Goal: Find specific page/section: Find specific page/section

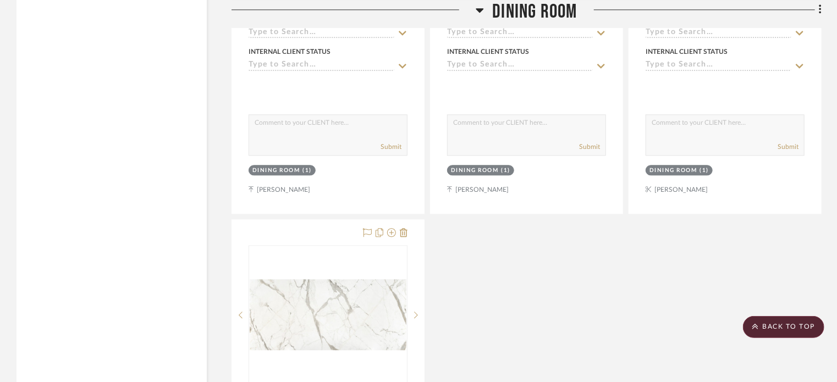
scroll to position [15933, 0]
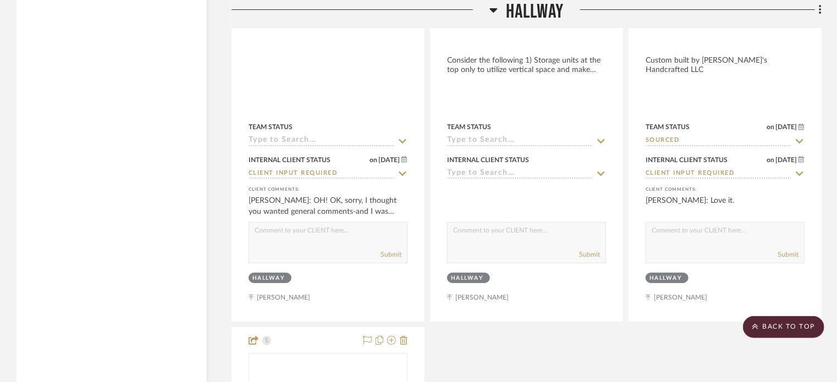
drag, startPoint x: 154, startPoint y: 282, endPoint x: 144, endPoint y: 55, distance: 227.4
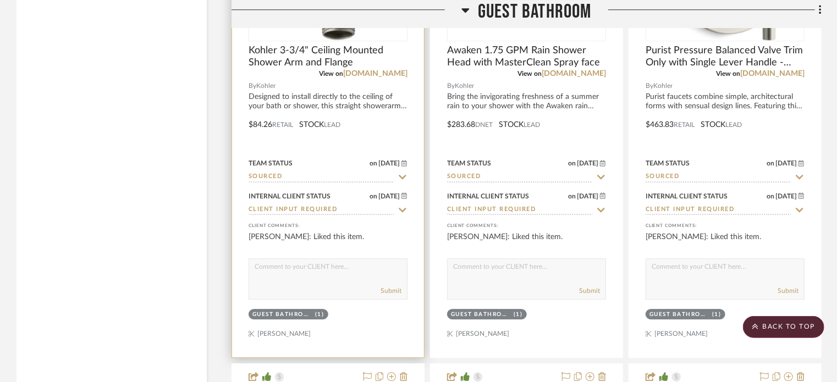
scroll to position [7513, 0]
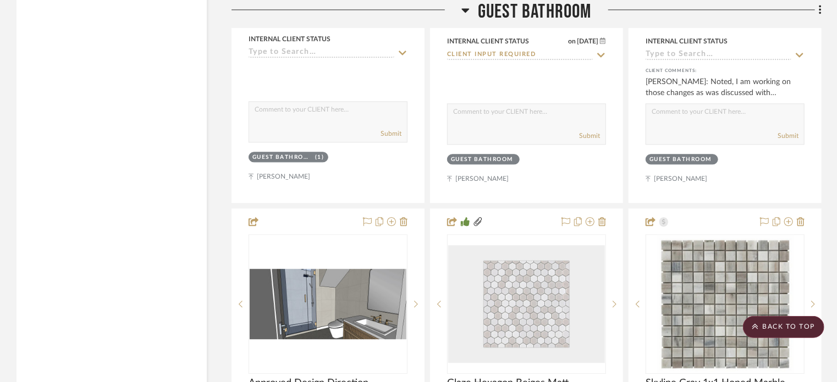
drag, startPoint x: 193, startPoint y: 254, endPoint x: 172, endPoint y: 92, distance: 163.1
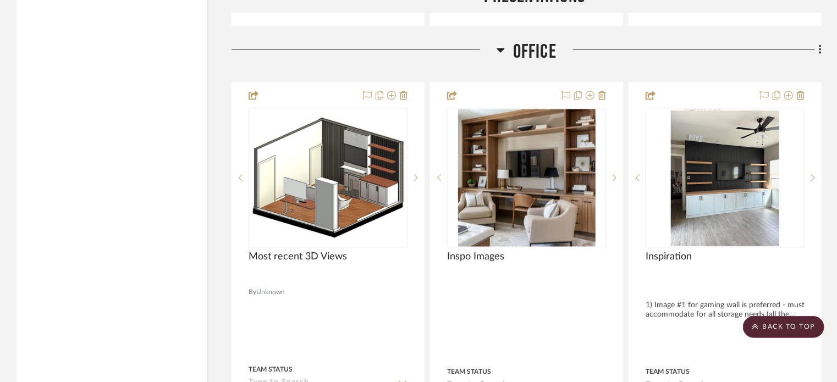
drag, startPoint x: 200, startPoint y: 325, endPoint x: 150, endPoint y: 140, distance: 191.5
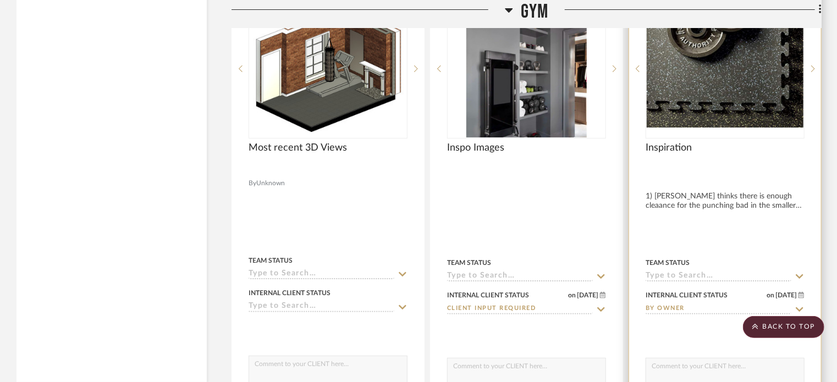
scroll to position [4173, 0]
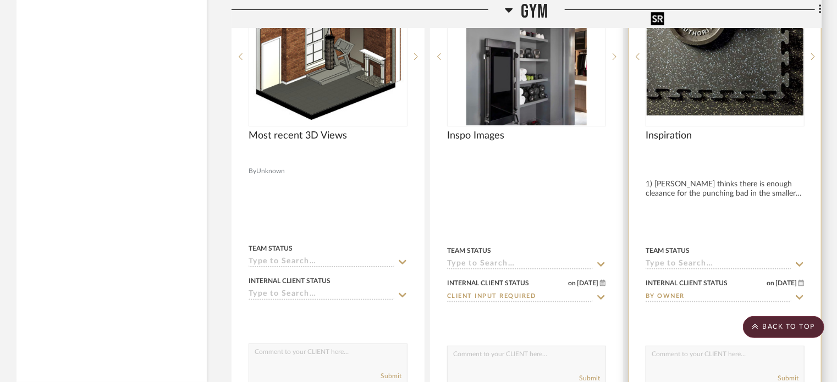
click at [740, 89] on img "0" at bounding box center [725, 57] width 157 height 118
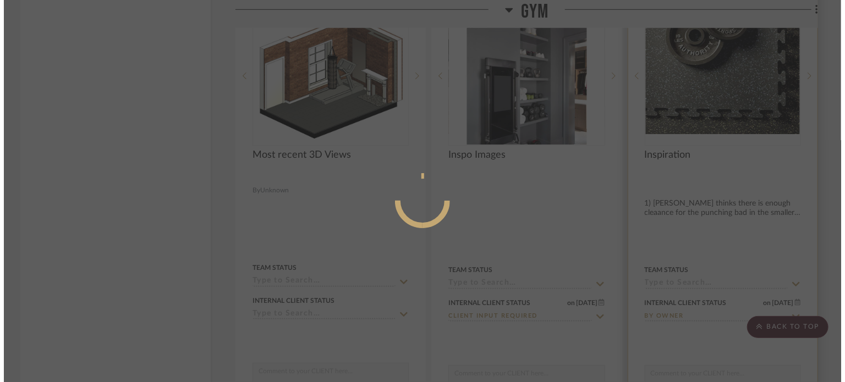
scroll to position [0, 0]
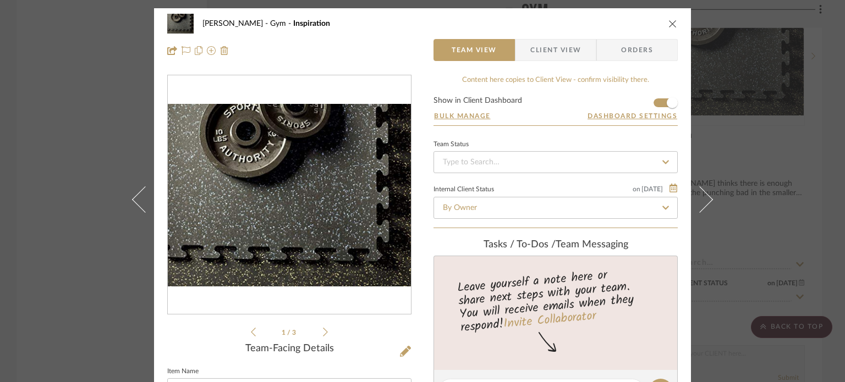
click at [93, 118] on div "[PERSON_NAME] Gym Inspiration Team View Client View Orders 1 / 3 Team-Facing De…" at bounding box center [422, 191] width 845 height 382
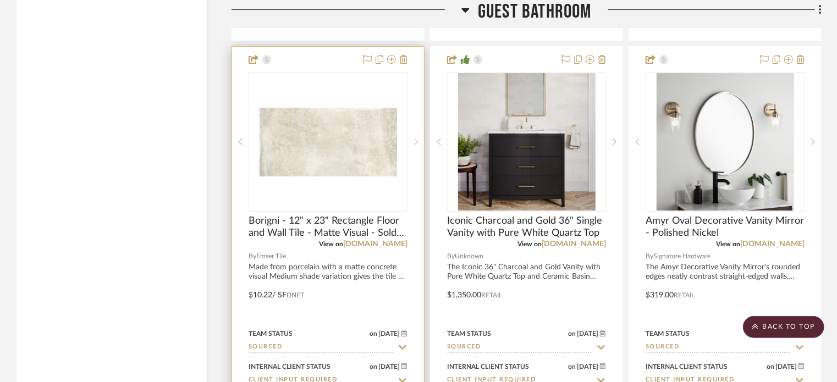
scroll to position [6043, 0]
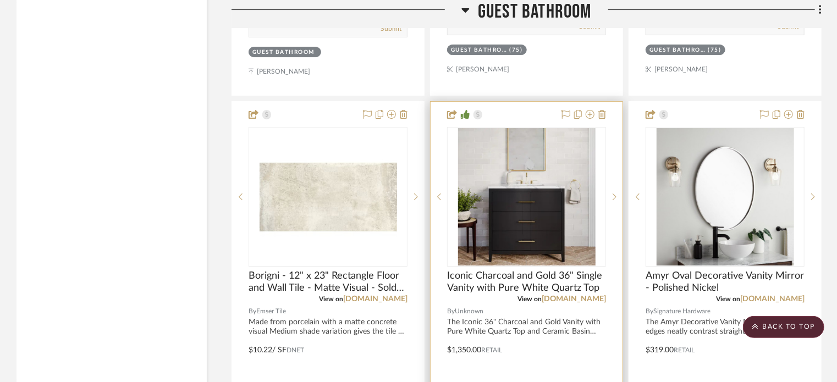
click at [464, 113] on div at bounding box center [527, 342] width 192 height 481
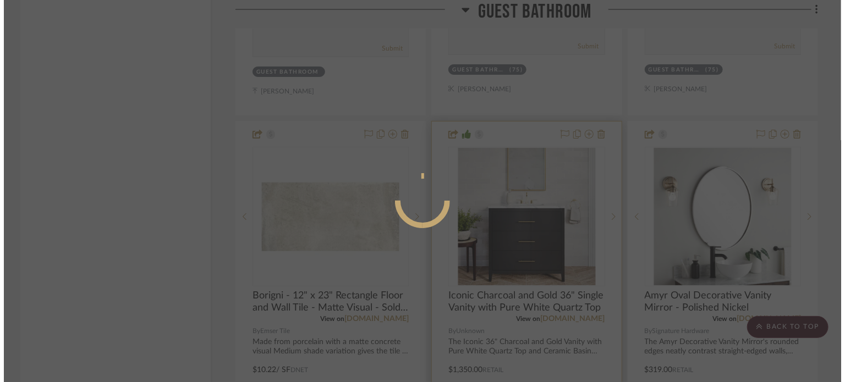
scroll to position [0, 0]
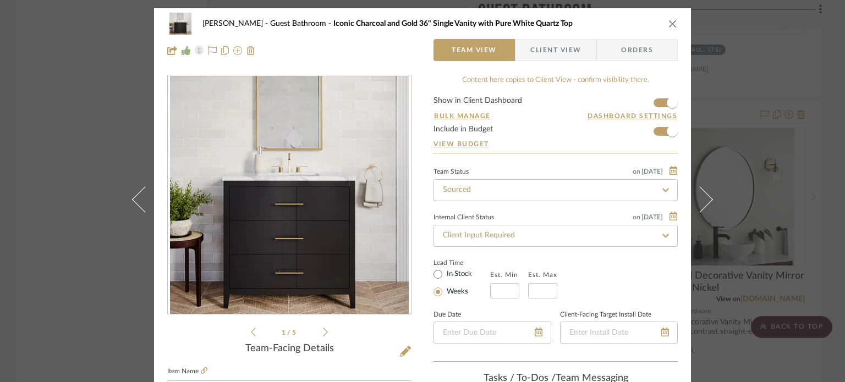
click at [737, 79] on div "[PERSON_NAME] Guest Bathroom Iconic Charcoal and Gold 36" Single Vanity with Pu…" at bounding box center [422, 191] width 845 height 382
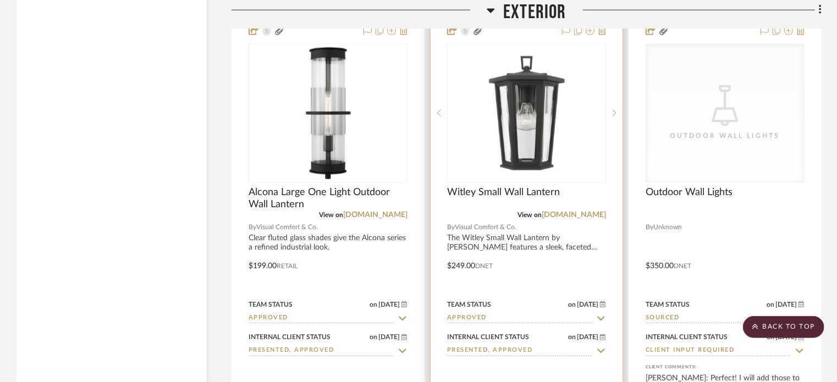
scroll to position [23867, 0]
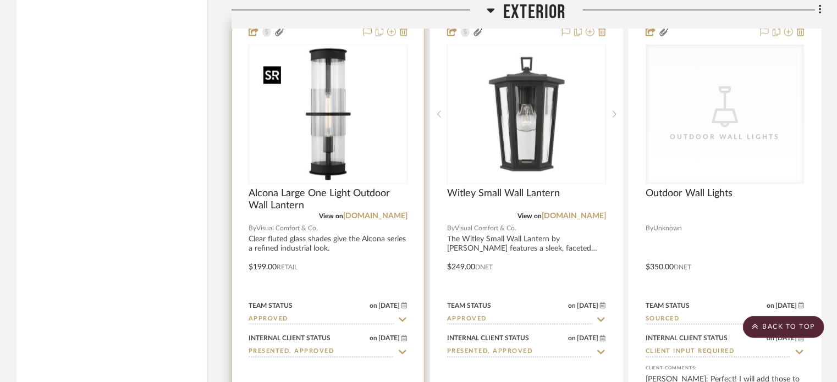
click at [379, 152] on img "0" at bounding box center [329, 115] width 138 height 138
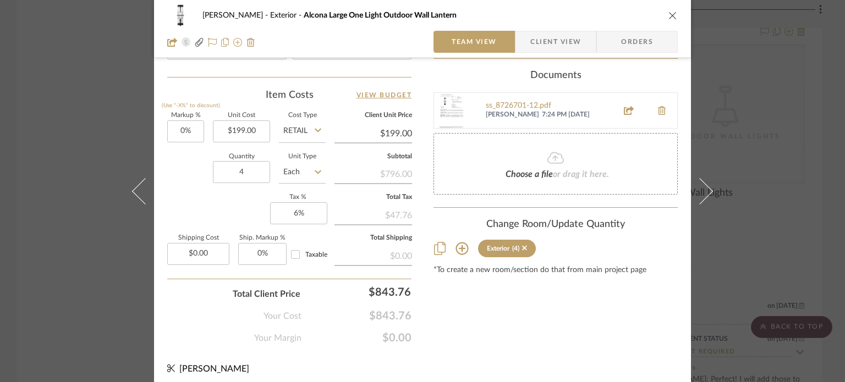
scroll to position [640, 0]
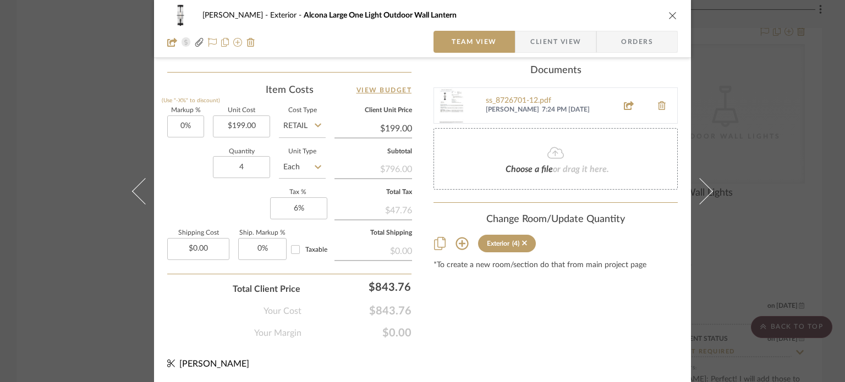
click at [758, 173] on div "[PERSON_NAME] Exterior Alcona Large One Light Outdoor Wall Lantern Team View Cl…" at bounding box center [422, 191] width 845 height 382
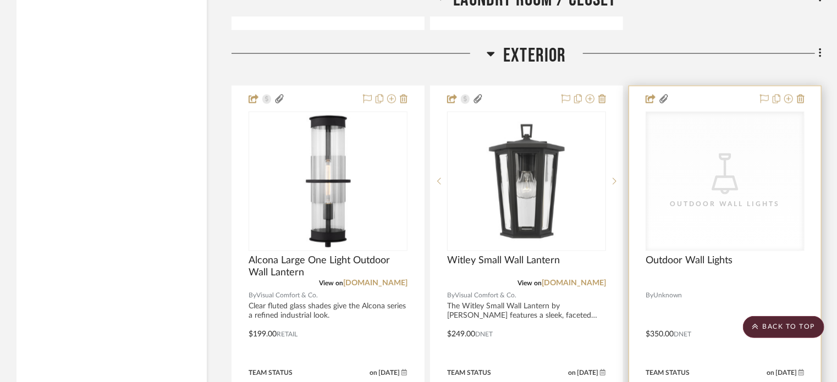
scroll to position [23855, 0]
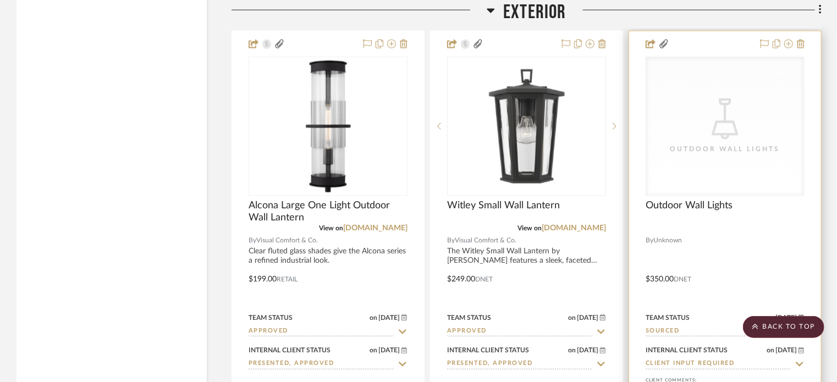
click at [719, 196] on div "CategoryIconLighting Created with Sketch. Outdoor Wall Lights" at bounding box center [725, 126] width 158 height 139
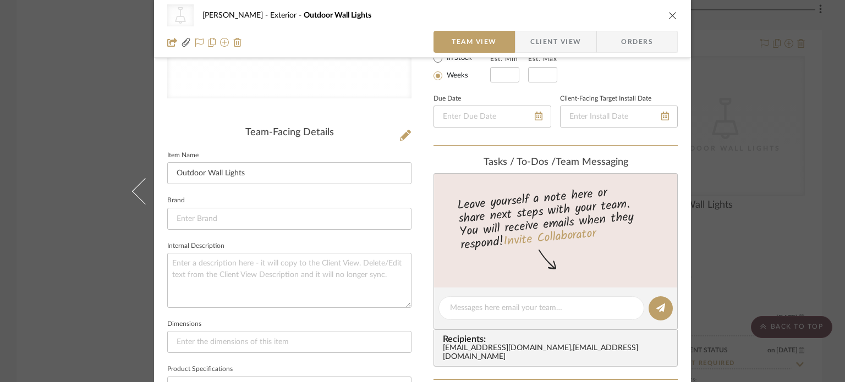
scroll to position [220, 0]
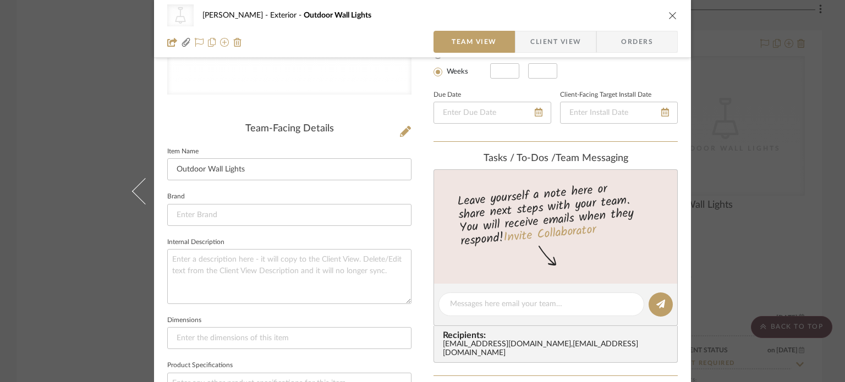
click at [57, 212] on div "CategoryIconLighting Created with Sketch. Outdoor Wall Lights [PERSON_NAME] Ext…" at bounding box center [422, 191] width 845 height 382
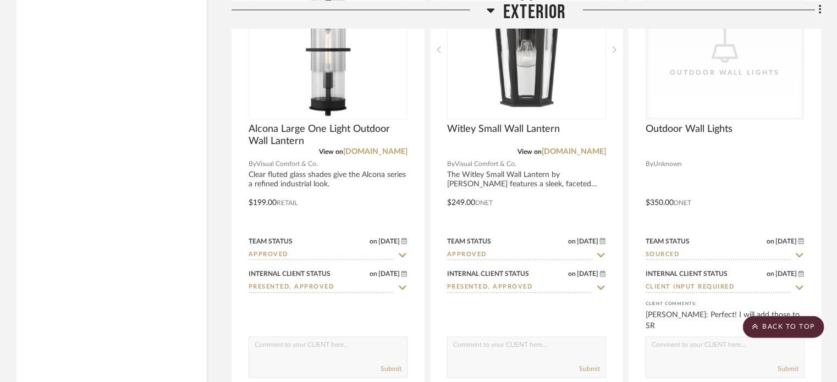
scroll to position [23910, 0]
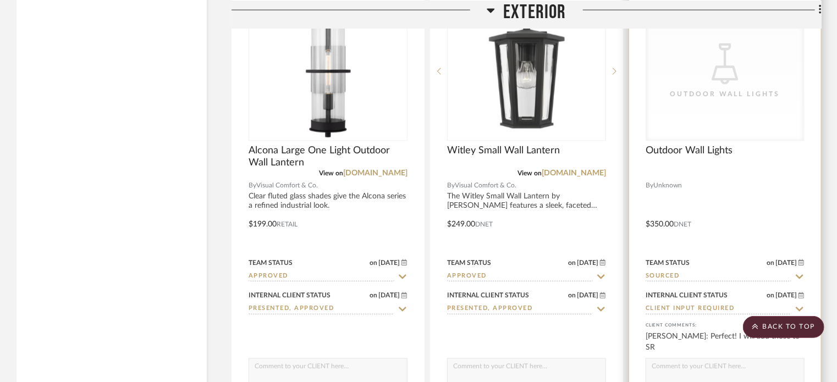
click at [781, 166] on div "Outdoor Wall Lights" at bounding box center [725, 157] width 159 height 24
click at [775, 137] on div "CategoryIconLighting Created with Sketch. Outdoor Wall Lights" at bounding box center [725, 71] width 158 height 139
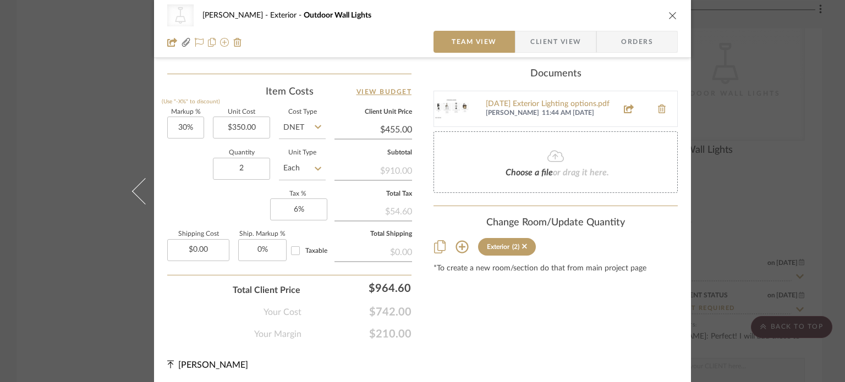
scroll to position [638, 0]
click at [538, 99] on div "[DATE] Exterior Lighting options.pdf" at bounding box center [548, 103] width 125 height 9
click at [59, 252] on div "CategoryIconLighting Created with Sketch. Outdoor Wall Lights [PERSON_NAME] Ext…" at bounding box center [422, 191] width 845 height 382
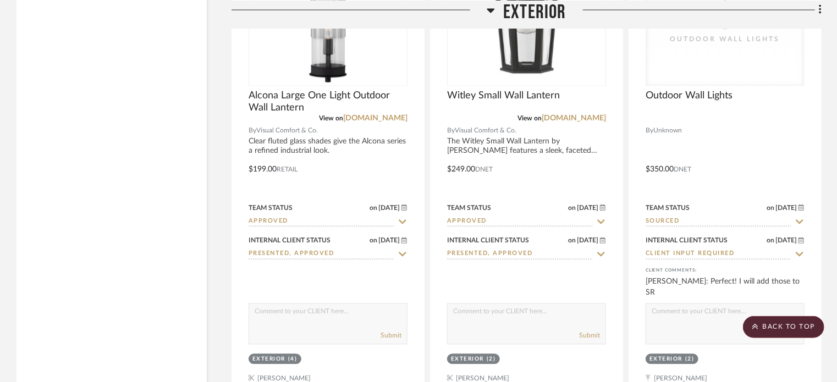
scroll to position [23855, 0]
